Goal: Task Accomplishment & Management: Manage account settings

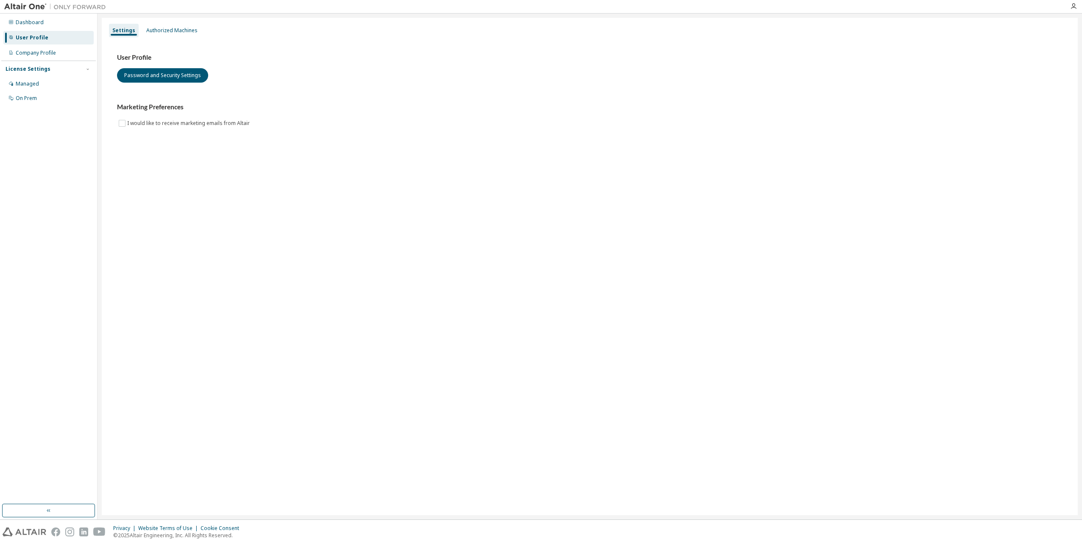
click at [15, 36] on div "User Profile" at bounding box center [48, 38] width 90 height 14
click at [186, 30] on div "Authorized Machines" at bounding box center [171, 30] width 51 height 7
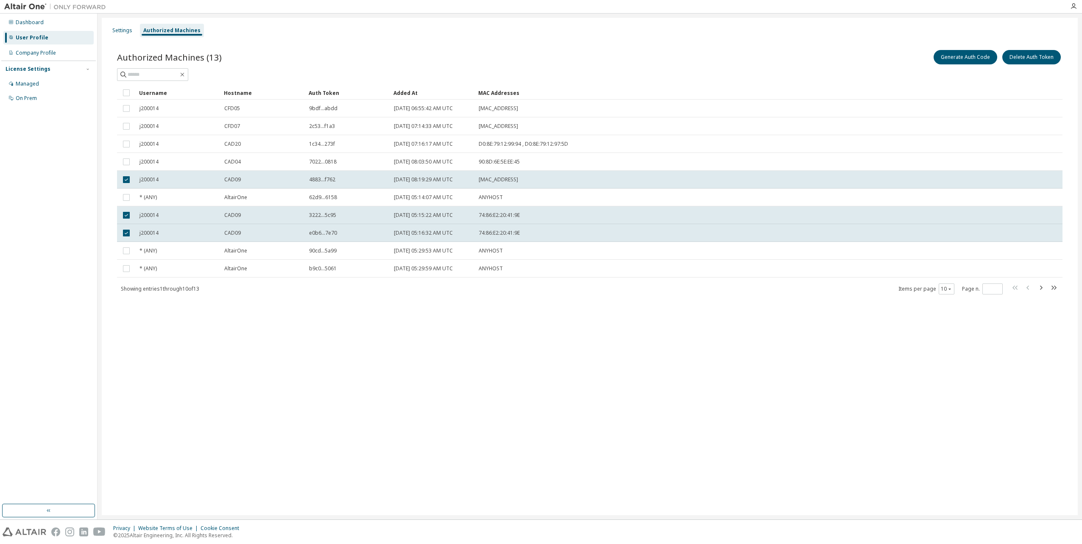
click at [807, 46] on div "Authorized Machines (13) Generate Auth Code Delete Auth Token Clear Load Save S…" at bounding box center [590, 177] width 966 height 279
click at [973, 59] on button "Generate Auth Code" at bounding box center [966, 57] width 64 height 14
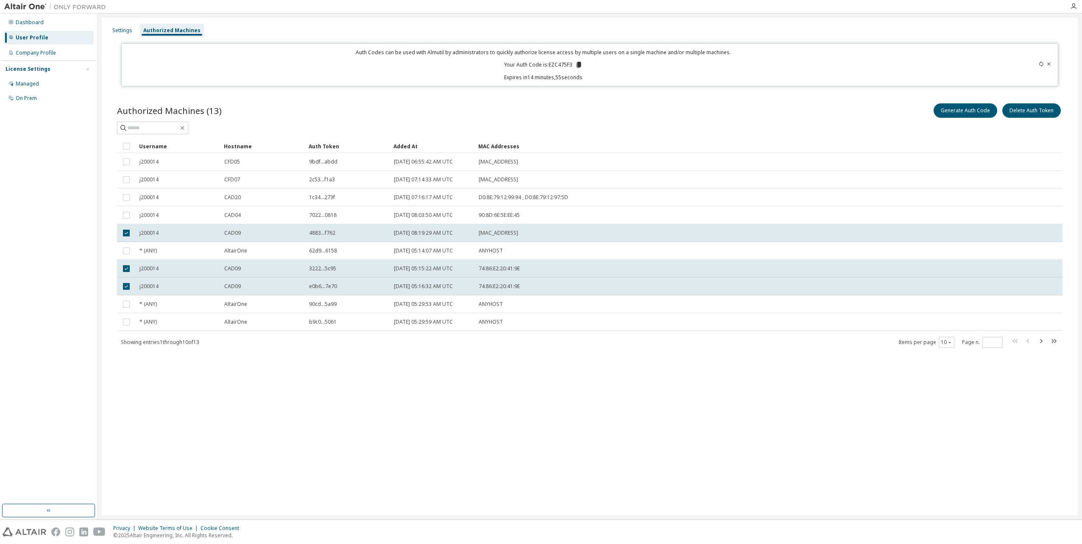
drag, startPoint x: 360, startPoint y: 452, endPoint x: 357, endPoint y: 447, distance: 5.8
click at [360, 451] on div "Settings Authorized Machines Auth Codes can be used with Almutil by administrat…" at bounding box center [590, 267] width 976 height 498
click at [1040, 110] on button "Delete Auth Token" at bounding box center [1031, 110] width 59 height 14
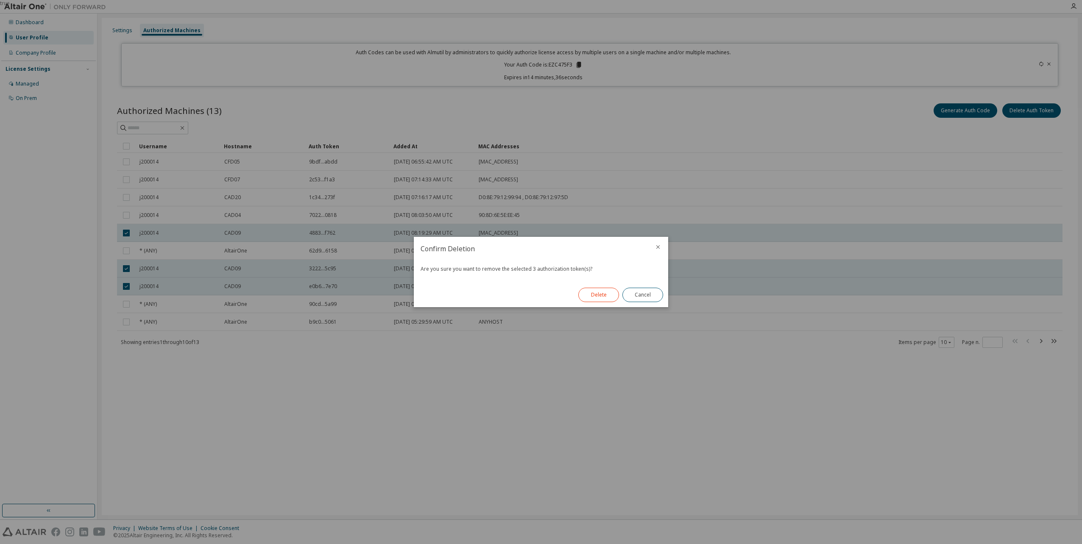
click at [598, 295] on button "Delete" at bounding box center [598, 295] width 41 height 14
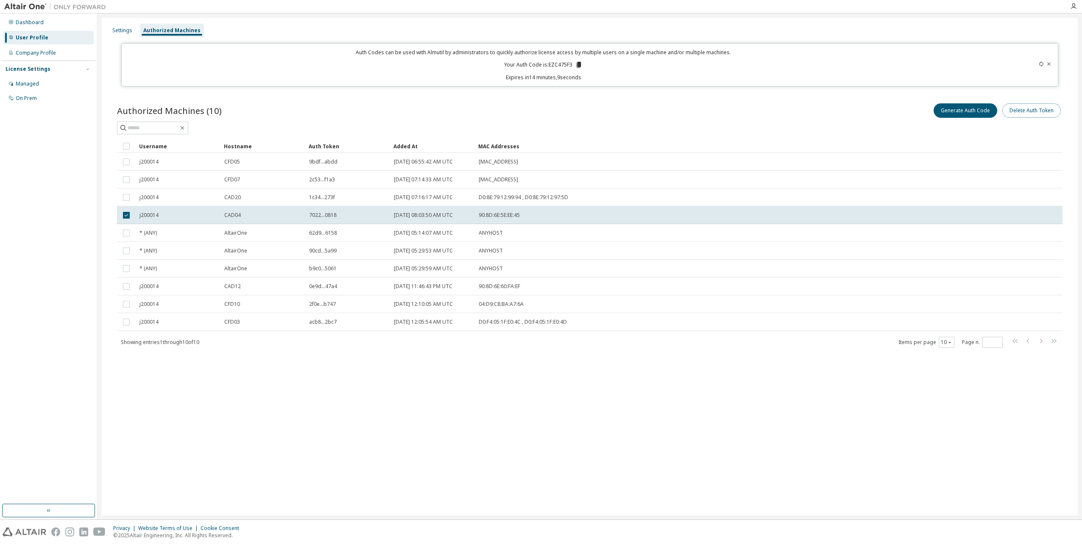
click at [1028, 112] on button "Delete Auth Token" at bounding box center [1031, 110] width 59 height 14
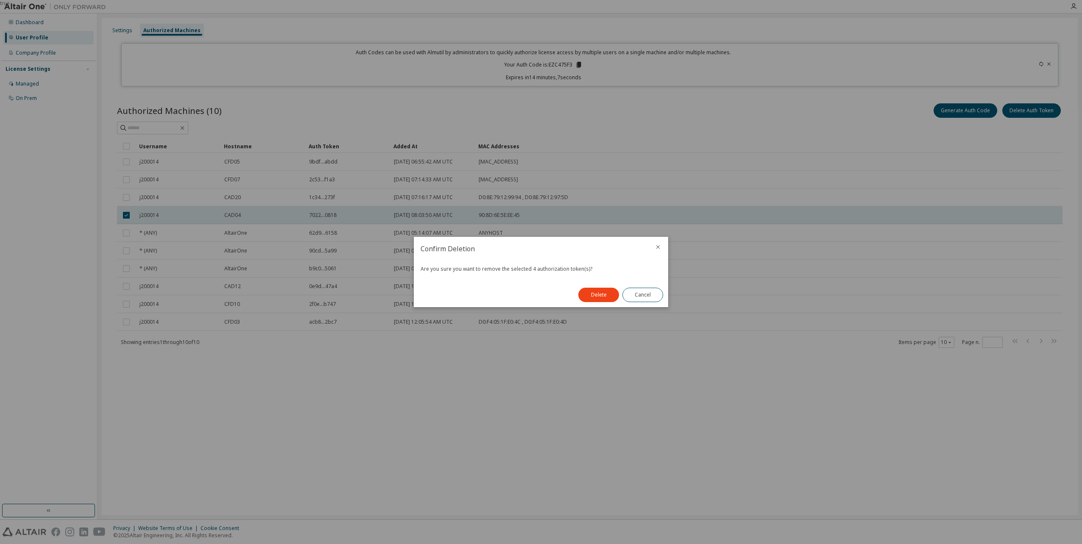
click at [594, 298] on button "Delete" at bounding box center [598, 295] width 41 height 14
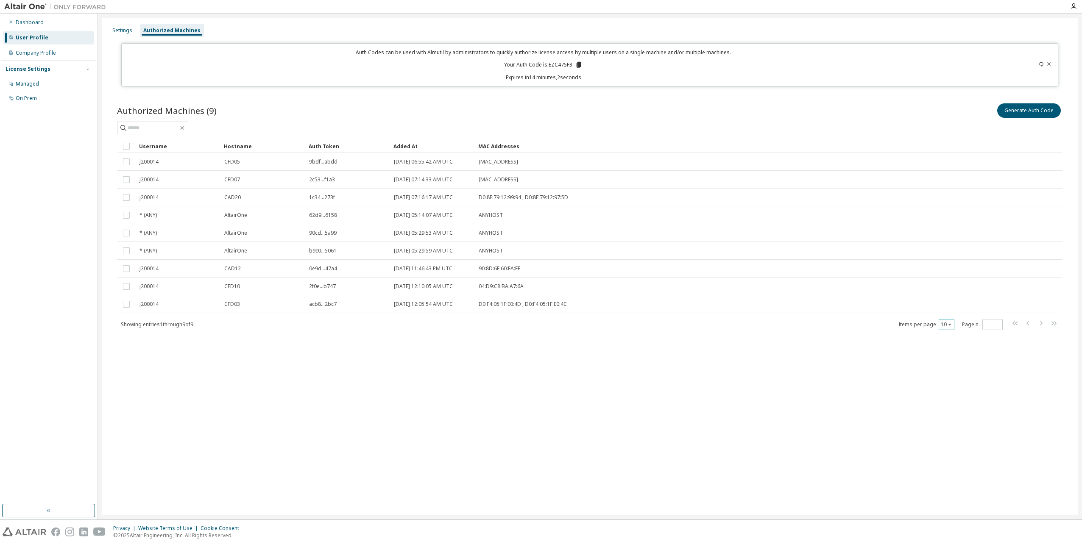
click at [948, 325] on icon "button" at bounding box center [949, 324] width 5 height 5
click at [953, 365] on div "50" at bounding box center [973, 367] width 68 height 10
drag, startPoint x: 573, startPoint y: 66, endPoint x: 554, endPoint y: 66, distance: 18.7
click at [554, 66] on p "Your Auth Code is: EZC475F3" at bounding box center [543, 65] width 78 height 8
drag, startPoint x: 554, startPoint y: 66, endPoint x: 589, endPoint y: 68, distance: 34.9
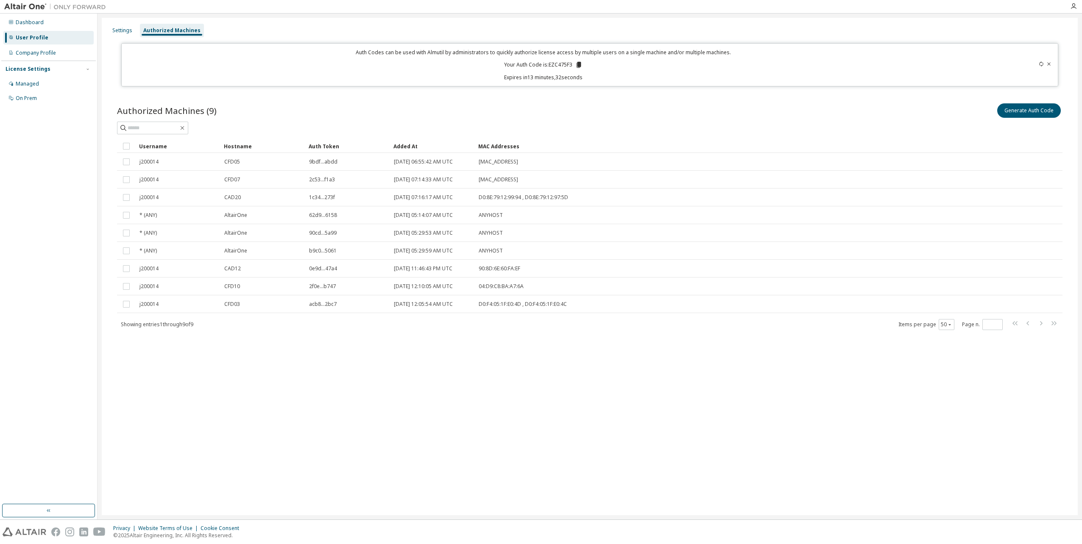
click at [589, 68] on div "Auth Codes can be used with Almutil by administrators to quickly authorize lice…" at bounding box center [543, 65] width 833 height 32
click at [579, 66] on icon at bounding box center [579, 65] width 5 height 6
drag, startPoint x: 549, startPoint y: 64, endPoint x: 573, endPoint y: 66, distance: 24.3
click at [573, 66] on p "Your Auth Code is: EZC475F3" at bounding box center [543, 65] width 78 height 8
click at [579, 66] on icon at bounding box center [579, 65] width 5 height 6
